Goal: Find specific page/section: Find specific page/section

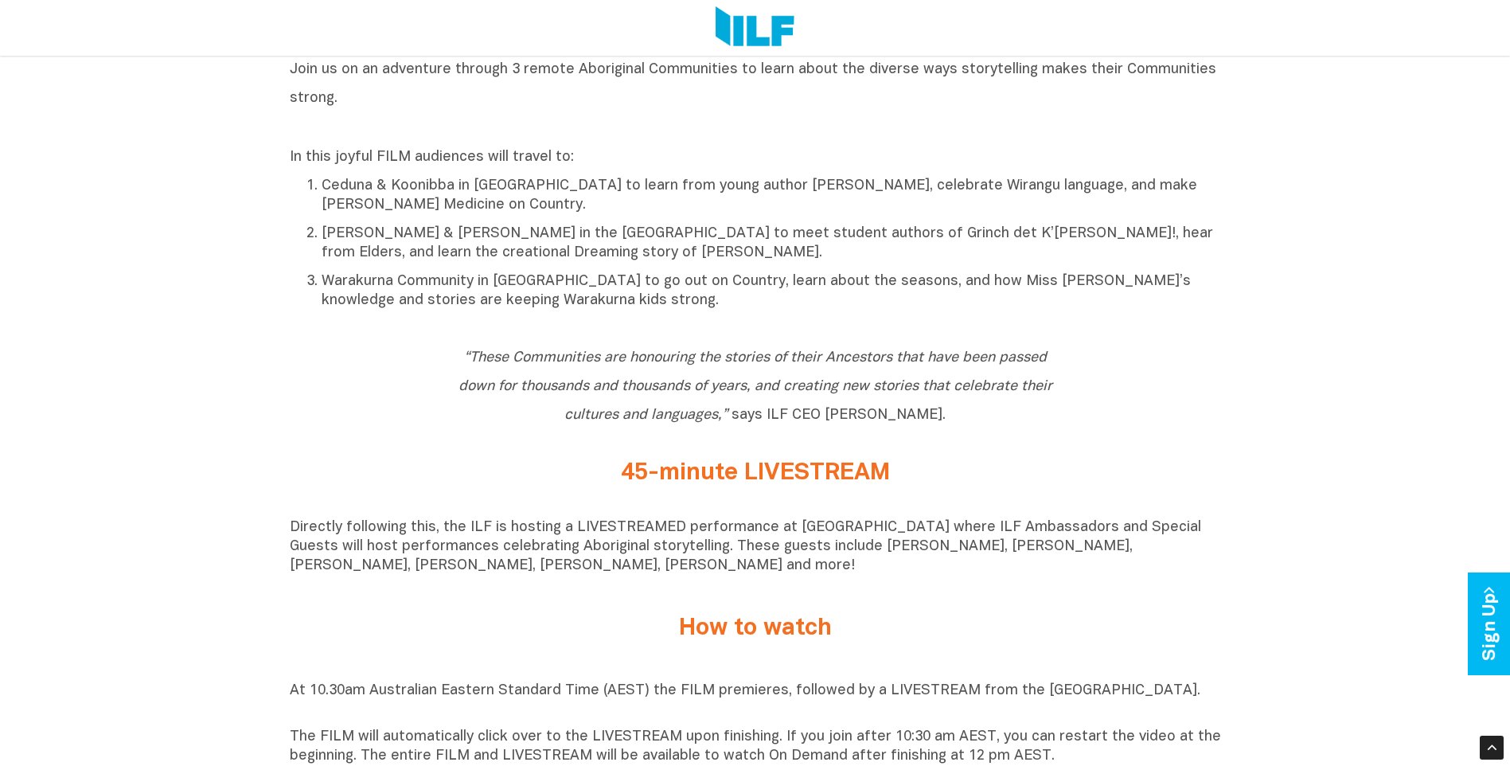
scroll to position [1194, 0]
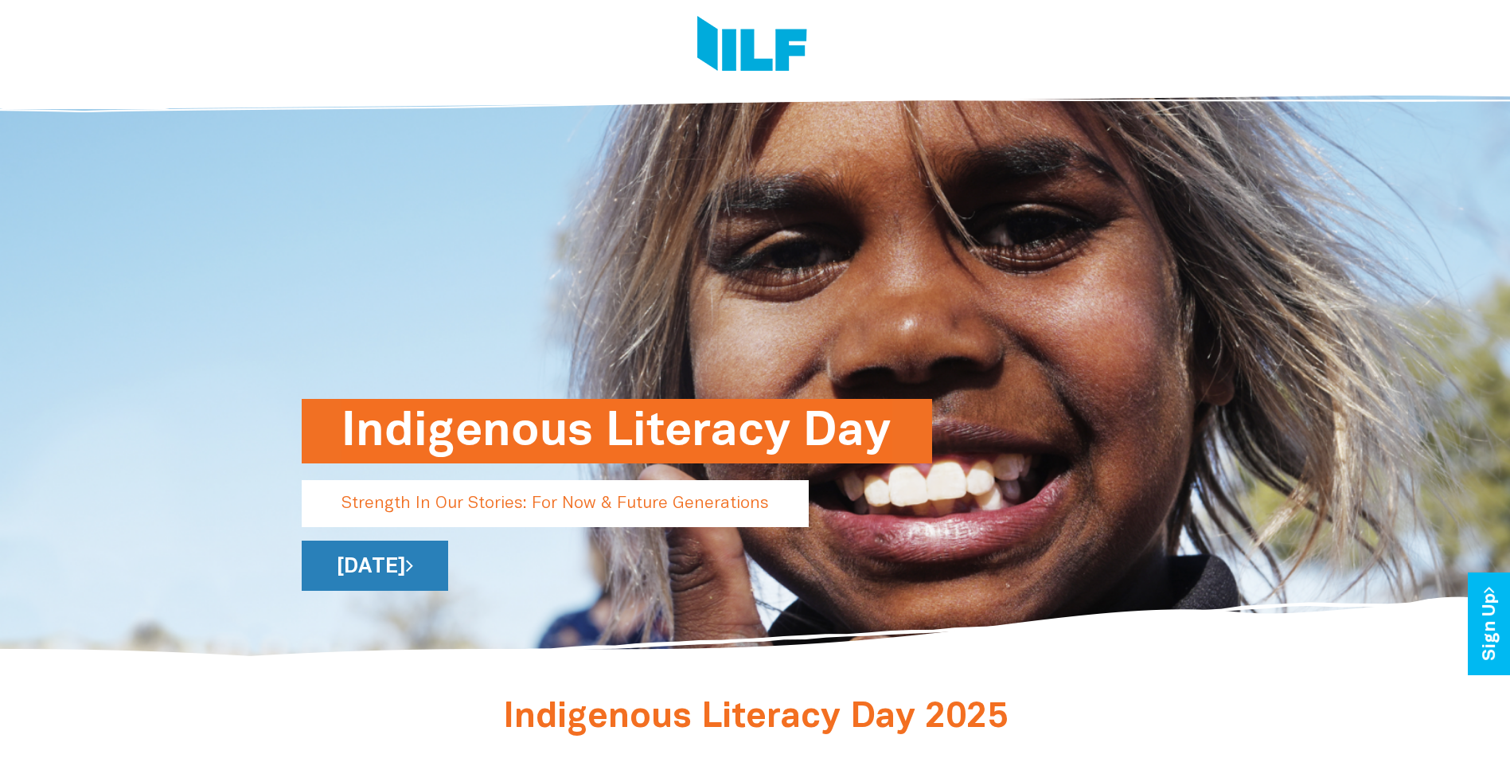
click at [448, 559] on link "[DATE]" at bounding box center [375, 565] width 146 height 50
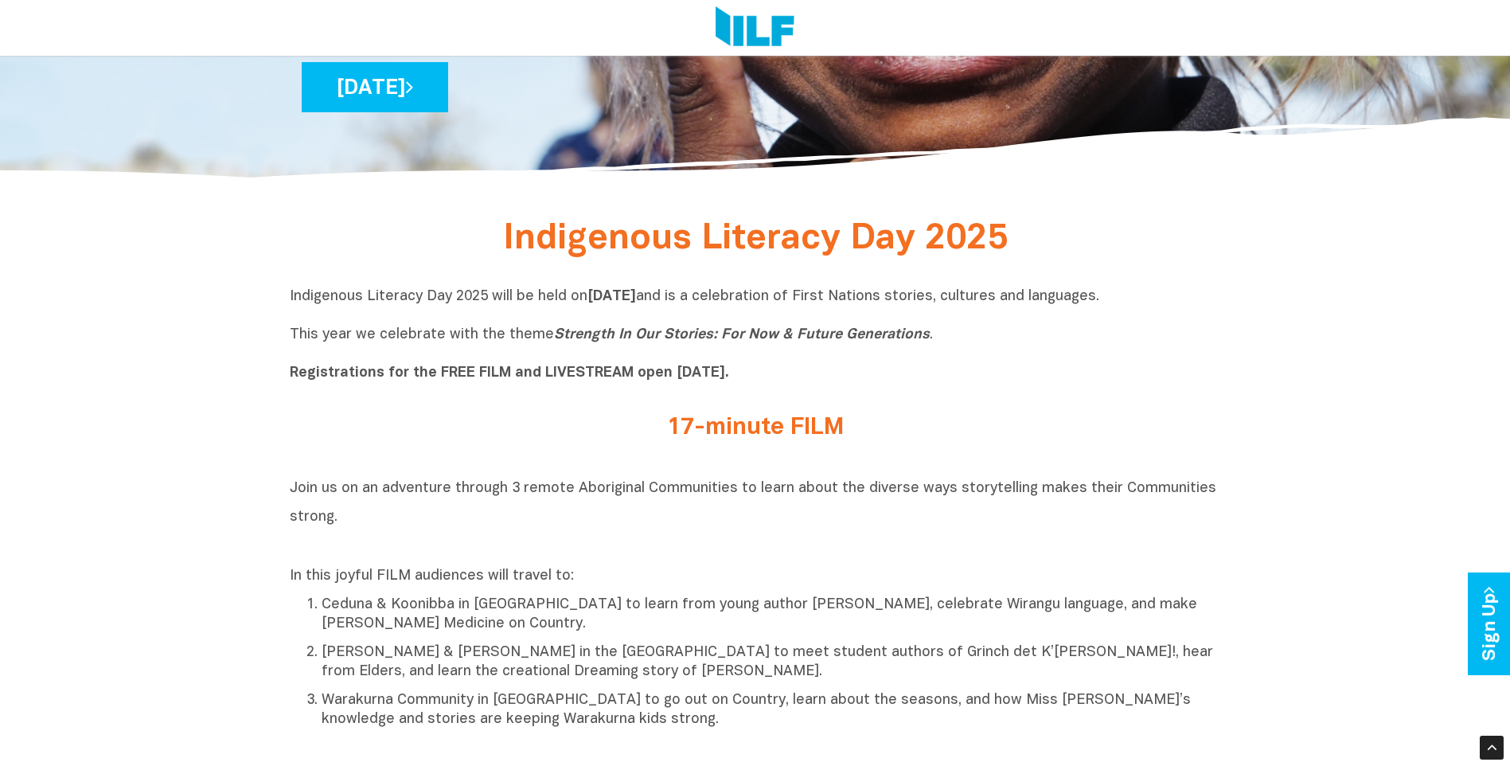
scroll to position [462, 0]
